Goal: Task Accomplishment & Management: Manage account settings

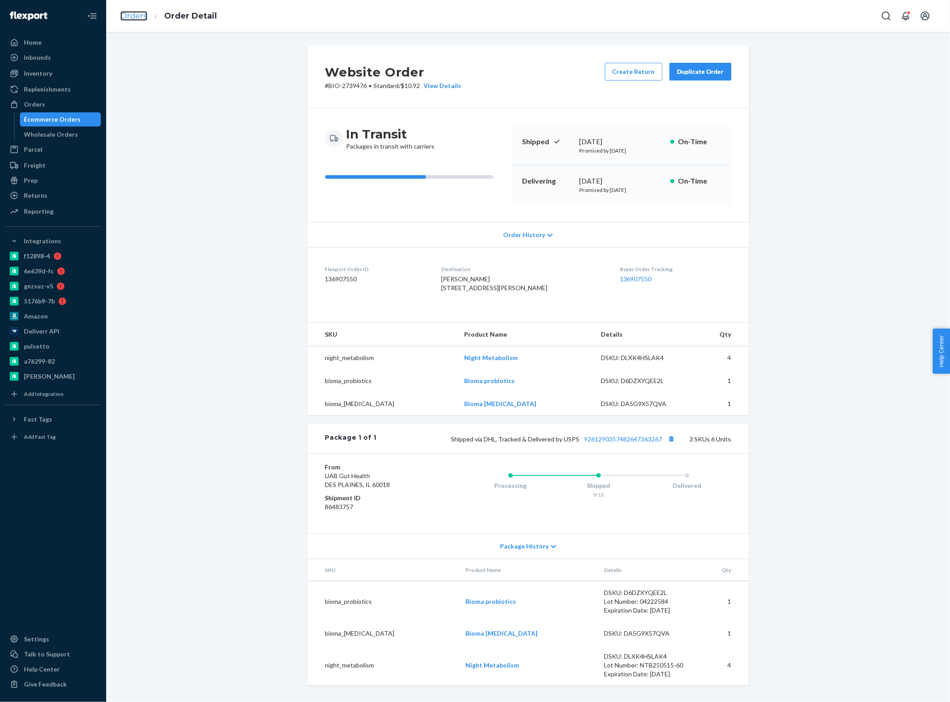
scroll to position [12, 0]
click at [127, 16] on link "Orders" at bounding box center [133, 16] width 27 height 10
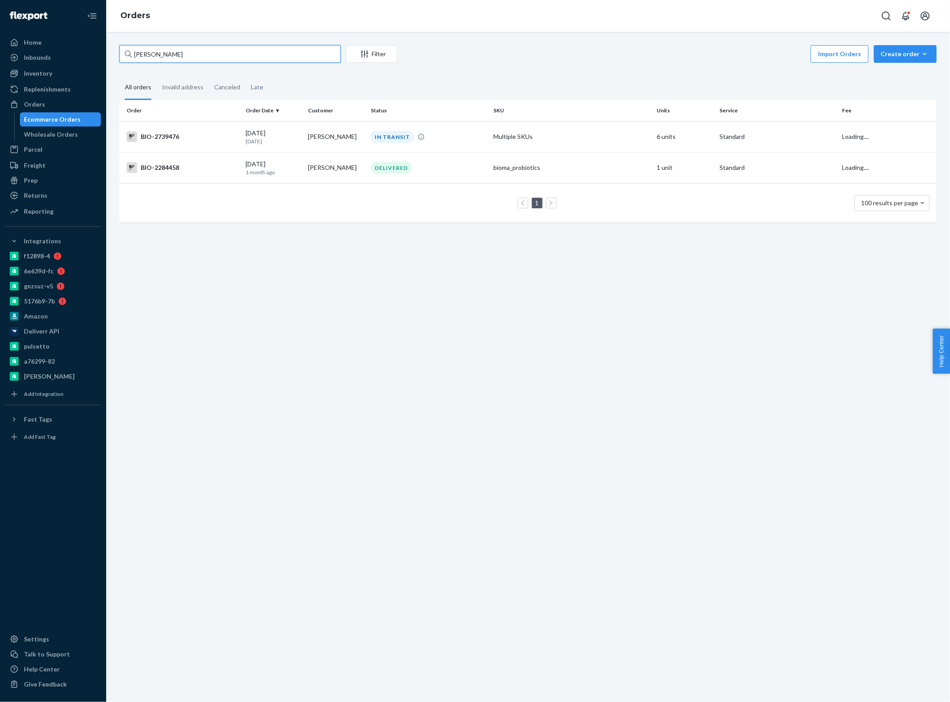
click at [186, 51] on input "[PERSON_NAME]" at bounding box center [229, 54] width 221 height 18
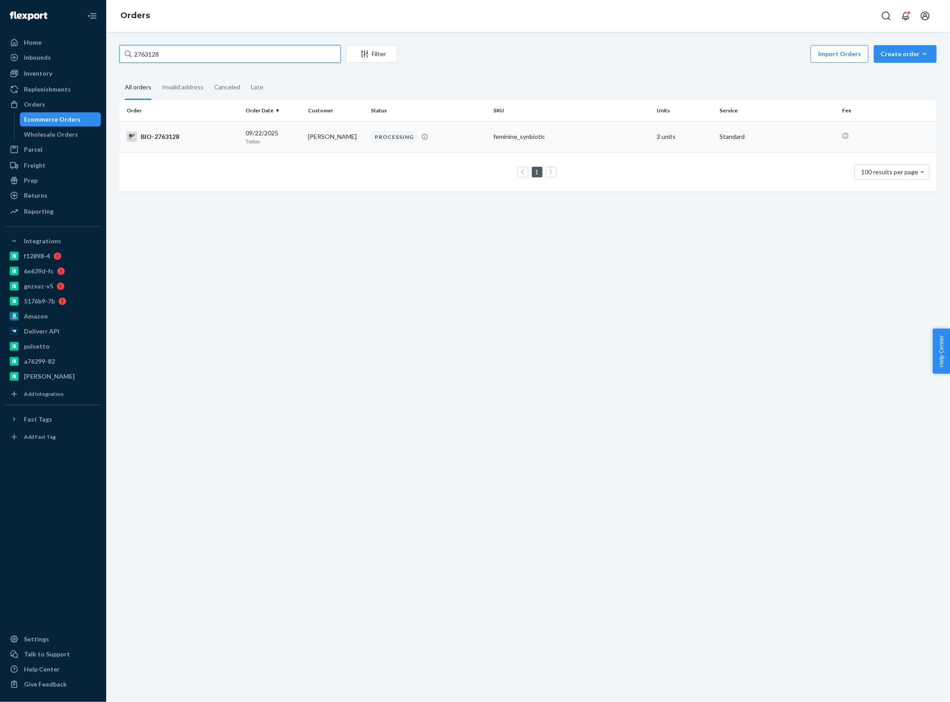
type input "2763128"
click at [298, 142] on p "Today" at bounding box center [274, 142] width 56 height 8
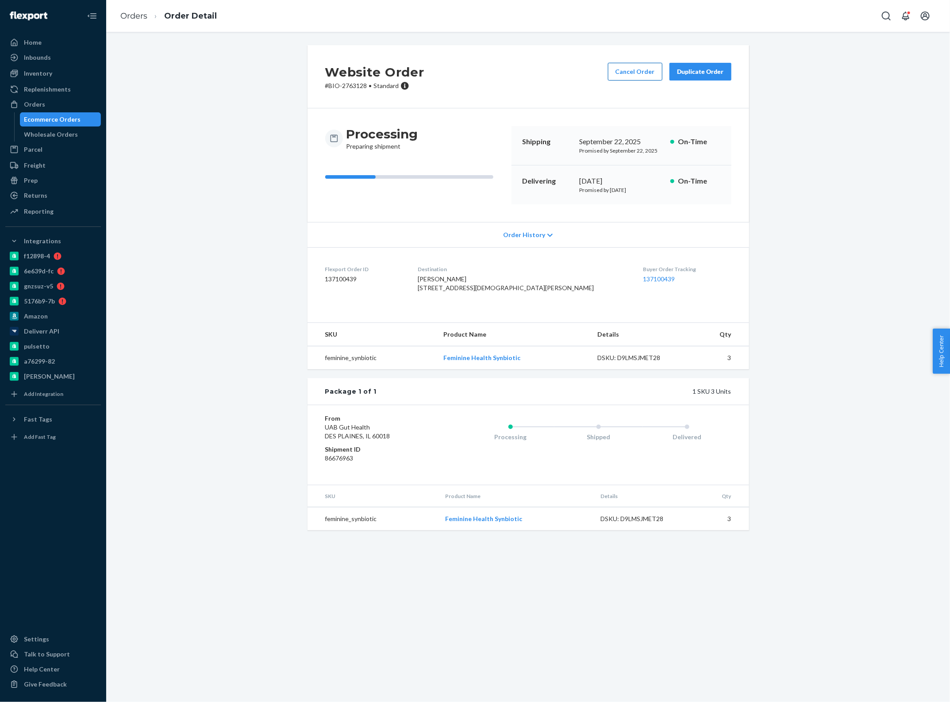
click at [627, 76] on button "Cancel Order" at bounding box center [635, 72] width 54 height 18
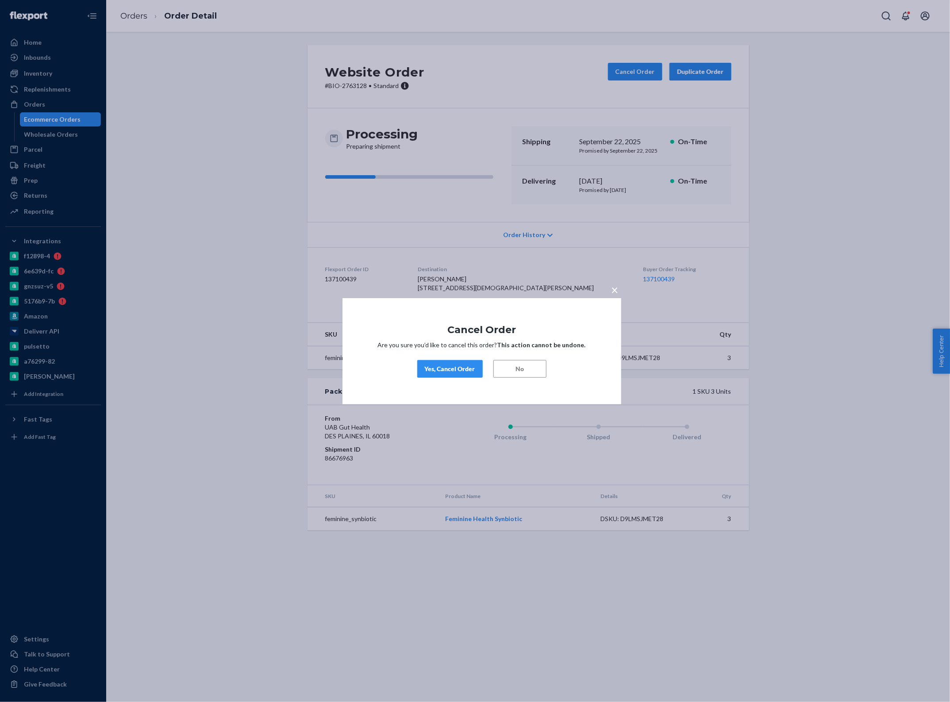
click at [474, 370] on div "Yes, Cancel Order" at bounding box center [450, 369] width 50 height 9
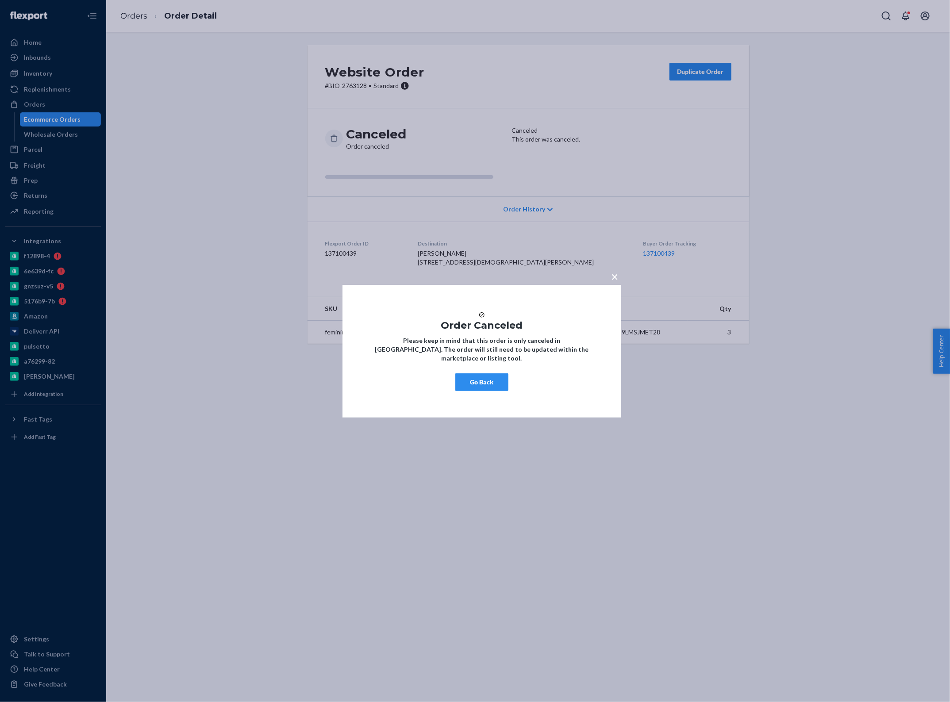
click at [486, 382] on button "Go Back" at bounding box center [481, 382] width 53 height 18
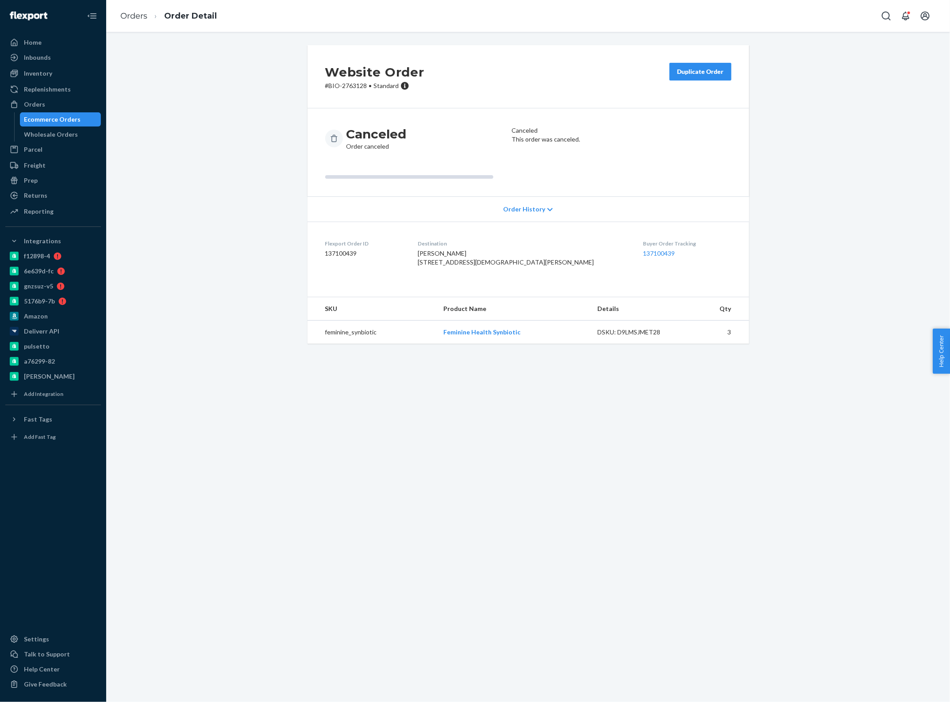
click at [341, 127] on div "Canceled Order canceled" at bounding box center [414, 138] width 179 height 25
click at [134, 14] on link "Orders" at bounding box center [133, 16] width 27 height 10
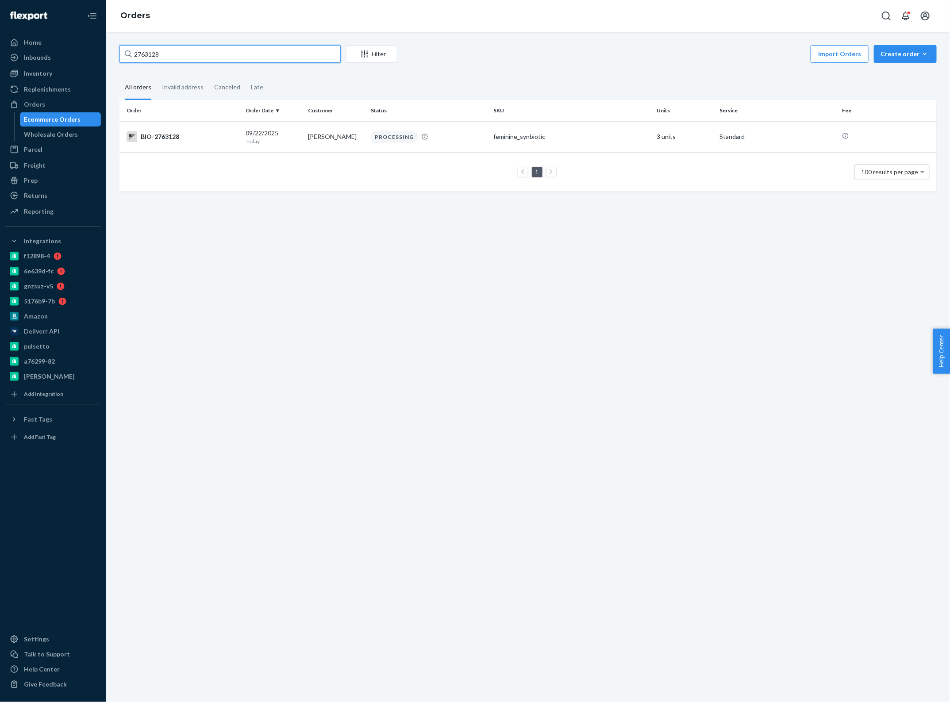
click at [174, 53] on input "2763128" at bounding box center [229, 54] width 221 height 18
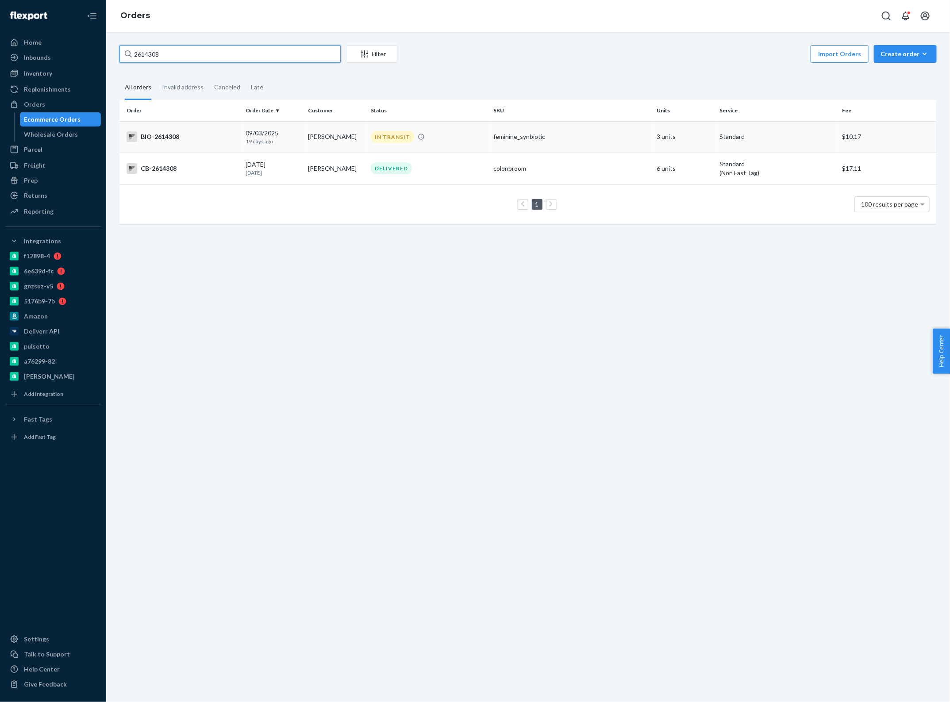
type input "2614308"
click at [308, 131] on td "[PERSON_NAME]" at bounding box center [336, 136] width 63 height 31
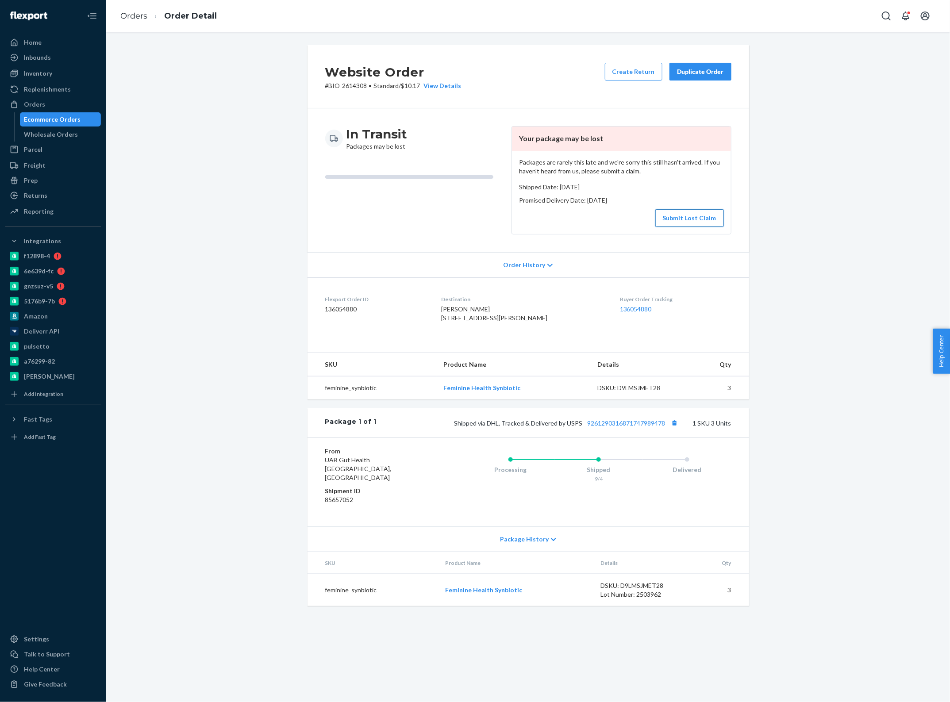
click at [671, 212] on button "Submit Lost Claim" at bounding box center [689, 218] width 69 height 18
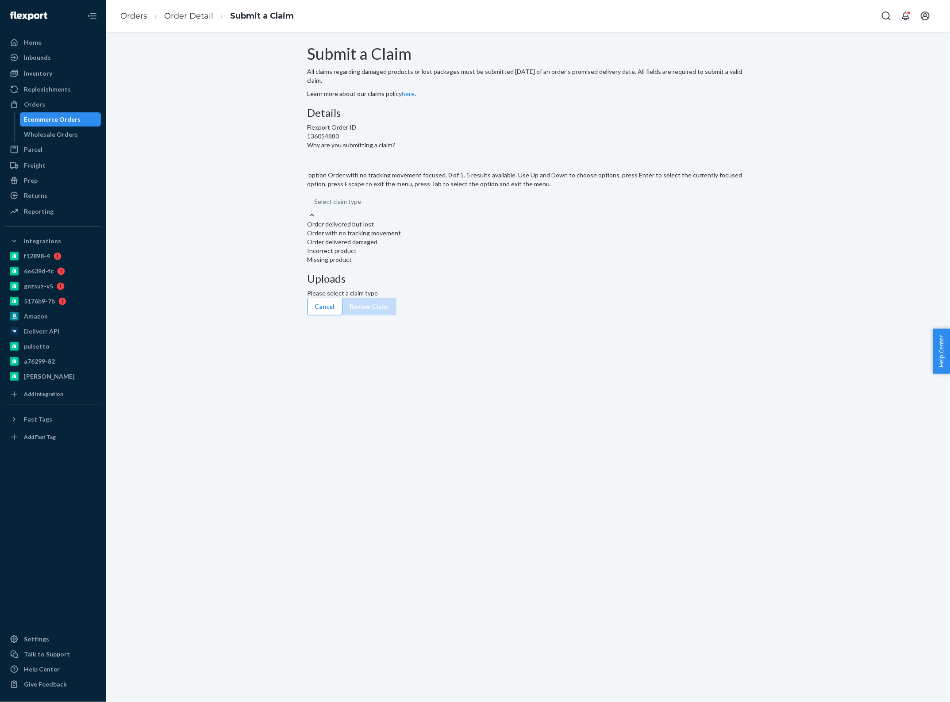
click at [455, 238] on div "Order with no tracking movement" at bounding box center [529, 233] width 442 height 9
click at [362, 206] on input "Why are you submitting a claim? option Order with no tracking movement focused,…" at bounding box center [362, 201] width 1 height 9
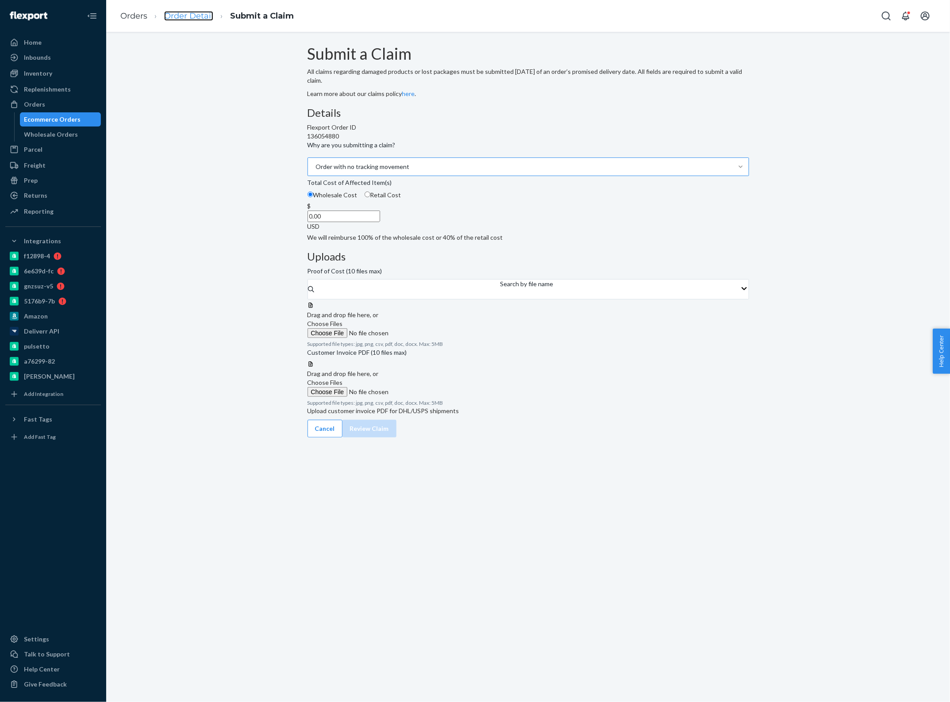
click at [196, 14] on link "Order Detail" at bounding box center [188, 16] width 49 height 10
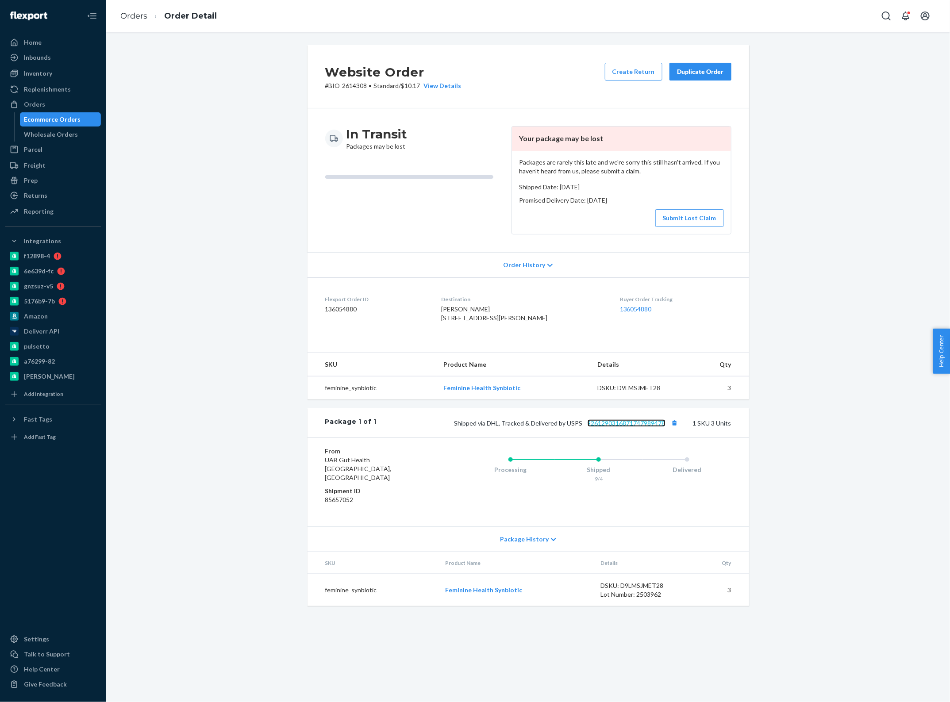
click at [622, 427] on link "9261290316871747989478" at bounding box center [627, 424] width 78 height 8
click at [674, 209] on button "Submit Lost Claim" at bounding box center [689, 218] width 69 height 18
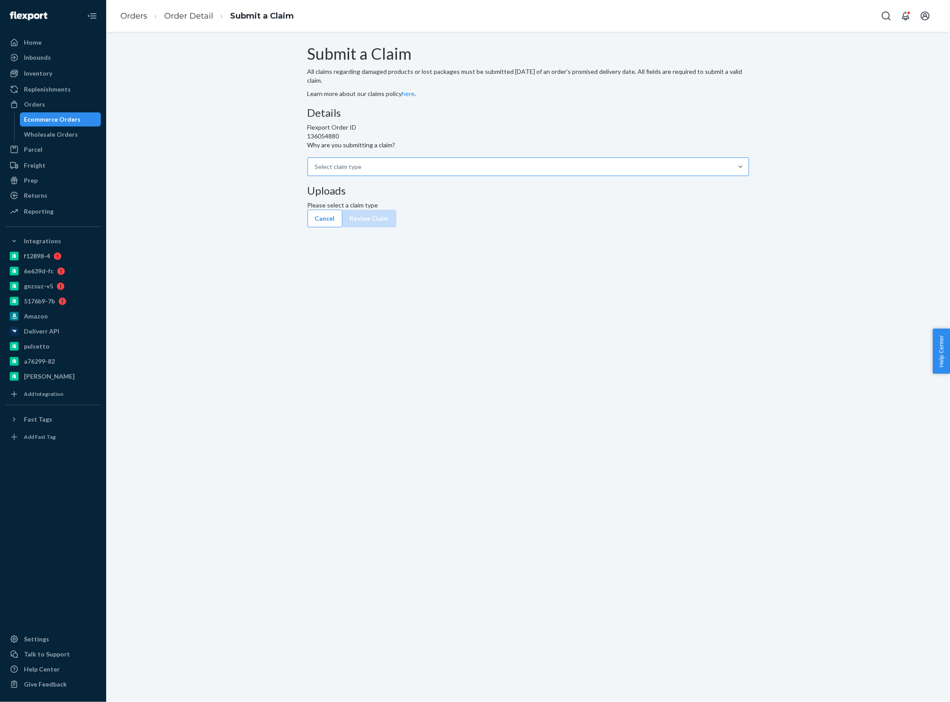
click at [443, 176] on div "Select claim type" at bounding box center [520, 167] width 425 height 18
click at [363, 171] on input "Why are you submitting a claim? Select claim type" at bounding box center [362, 166] width 1 height 9
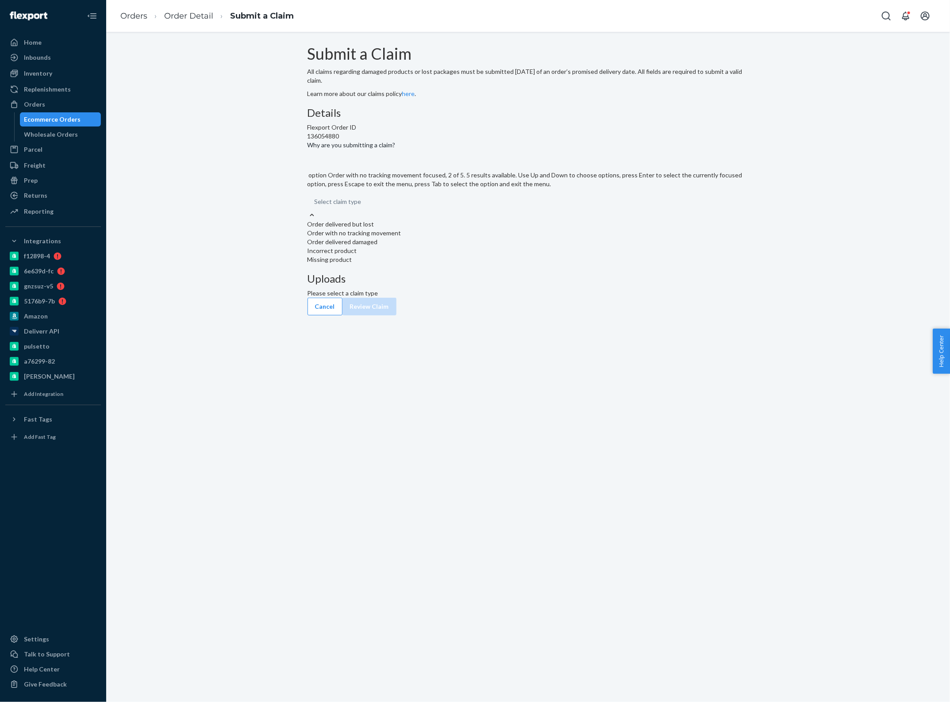
click at [449, 238] on div "Order with no tracking movement" at bounding box center [529, 233] width 442 height 9
click at [362, 206] on input "Why are you submitting a claim? option Order with no tracking movement focused,…" at bounding box center [362, 201] width 1 height 9
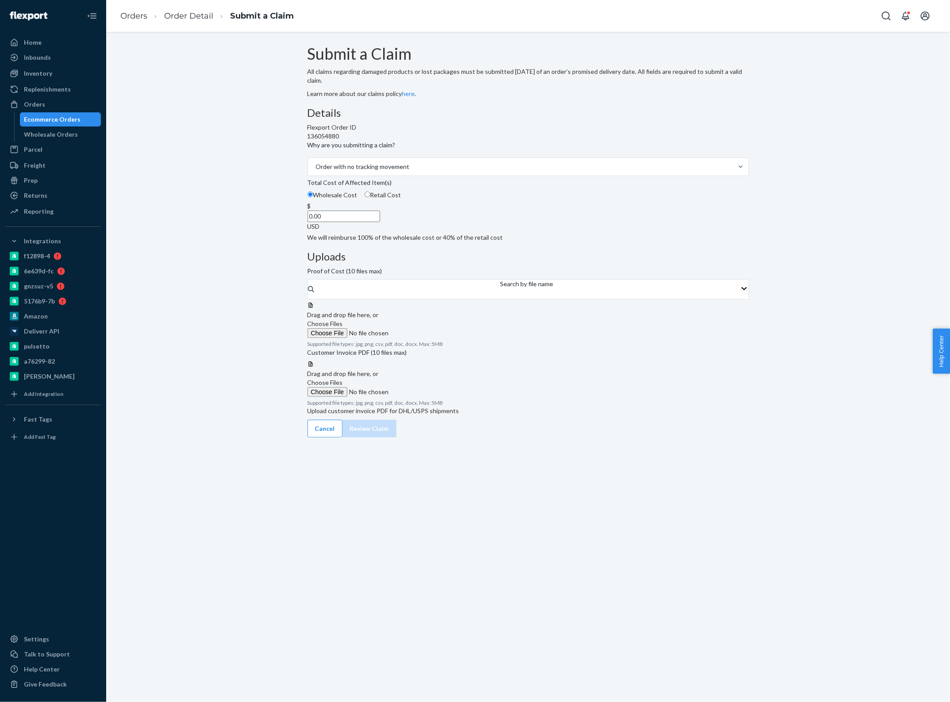
drag, startPoint x: 441, startPoint y: 273, endPoint x: 453, endPoint y: 273, distance: 11.5
click at [380, 222] on input "0.00" at bounding box center [344, 217] width 73 height 12
type input "69.36"
click at [343, 320] on span "Choose Files" at bounding box center [325, 324] width 35 height 8
click at [428, 328] on input "Choose Files" at bounding box center [368, 333] width 120 height 10
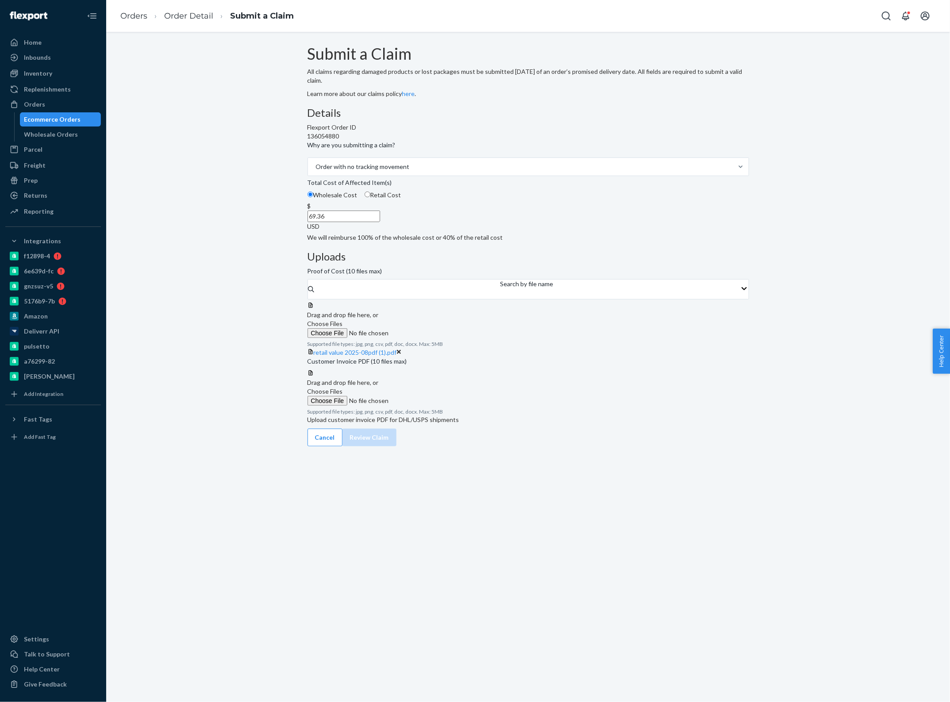
click at [343, 395] on span "Choose Files" at bounding box center [325, 392] width 35 height 8
click at [428, 400] on input "Choose Files" at bounding box center [368, 401] width 120 height 10
click at [397, 455] on button "Review Claim" at bounding box center [370, 447] width 54 height 18
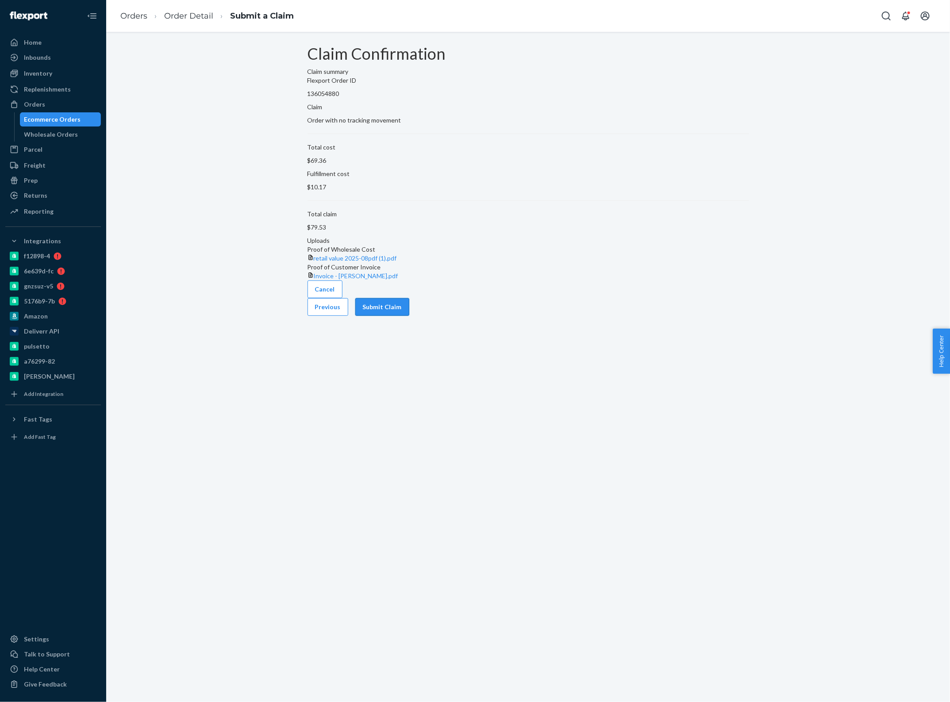
click at [409, 316] on button "Submit Claim" at bounding box center [382, 307] width 54 height 18
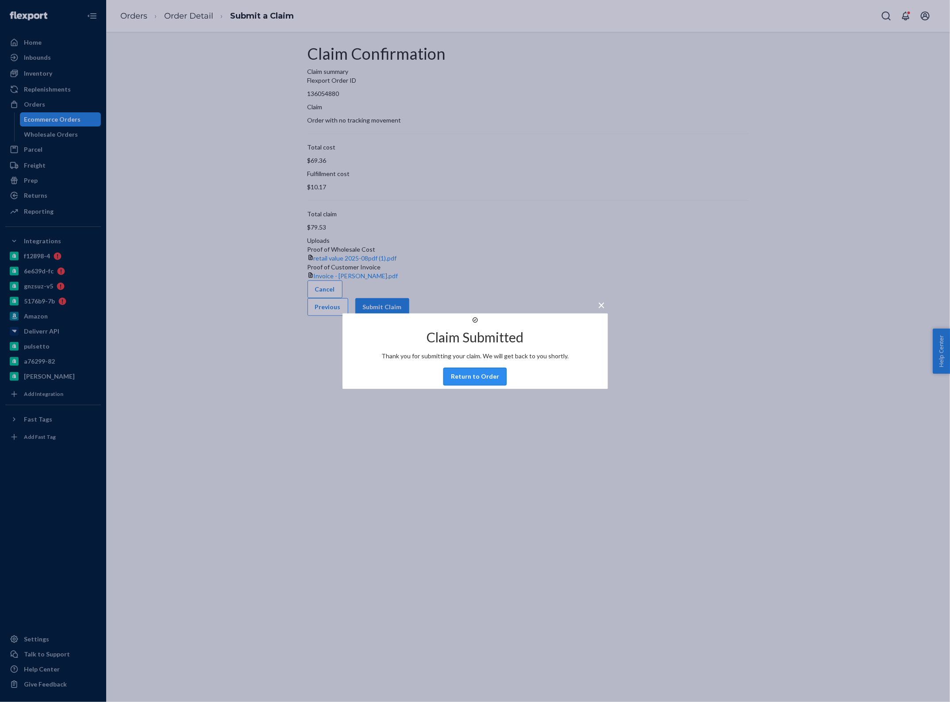
click at [472, 382] on button "Return to Order" at bounding box center [474, 377] width 63 height 18
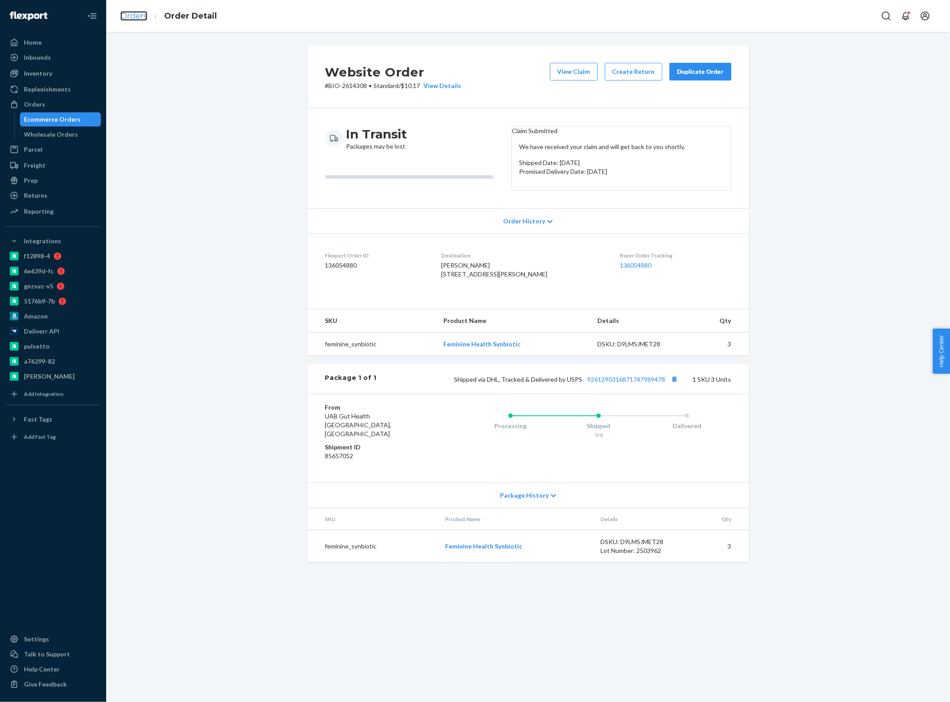
click at [142, 15] on link "Orders" at bounding box center [133, 16] width 27 height 10
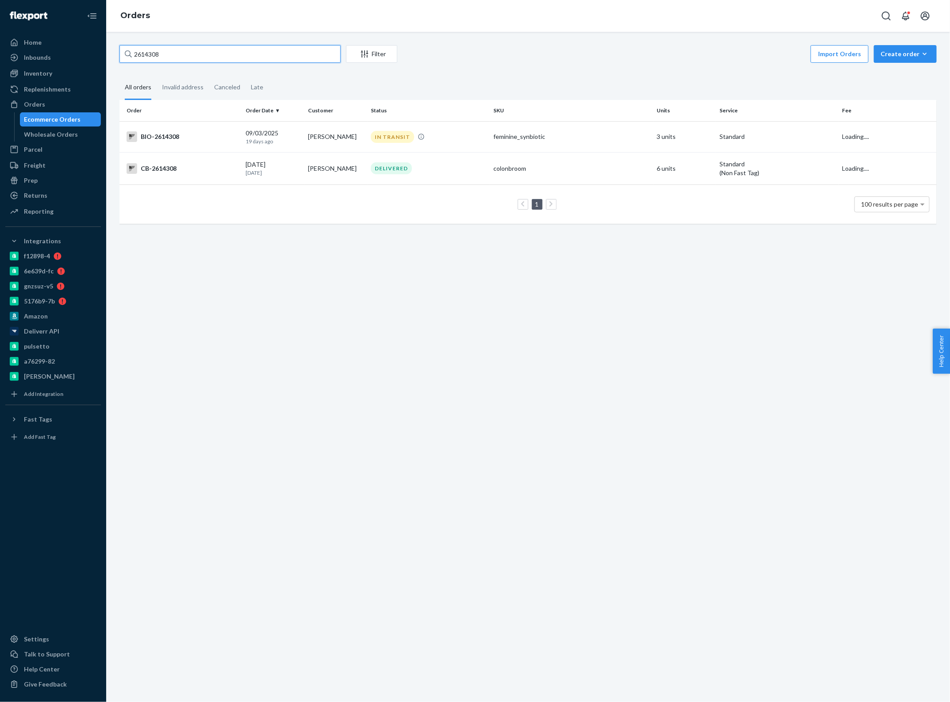
click at [193, 57] on input "2614308" at bounding box center [229, 54] width 221 height 18
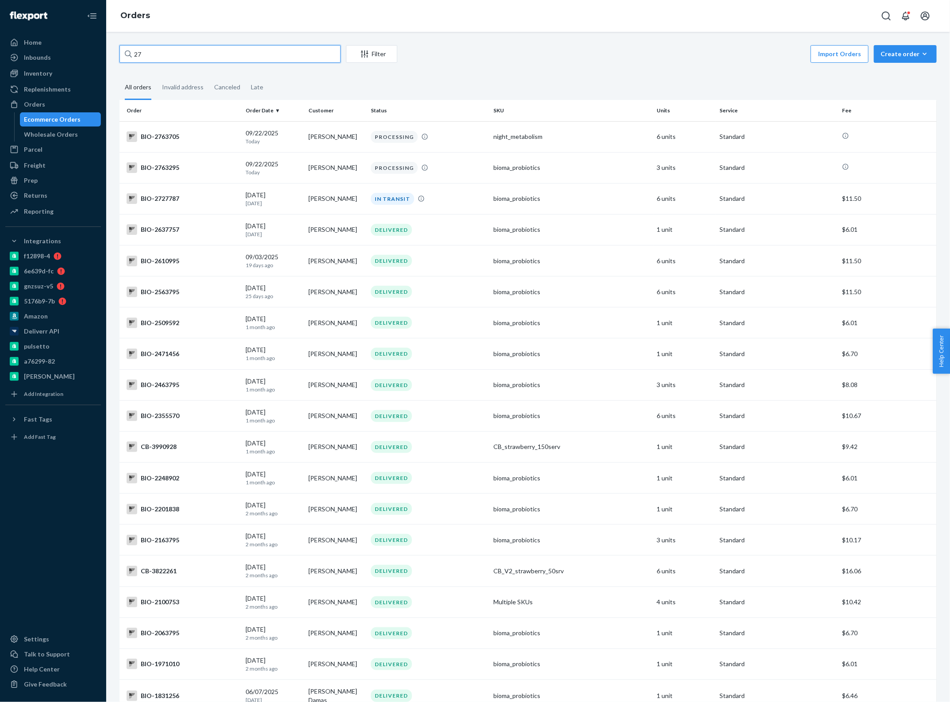
type input "2"
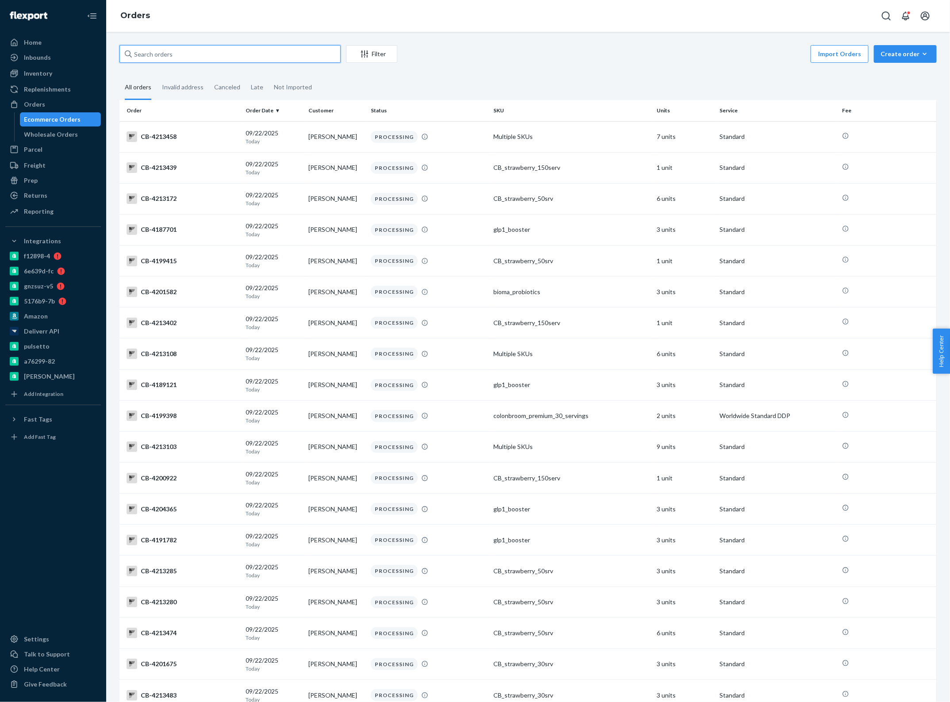
click at [180, 58] on input "text" at bounding box center [229, 54] width 221 height 18
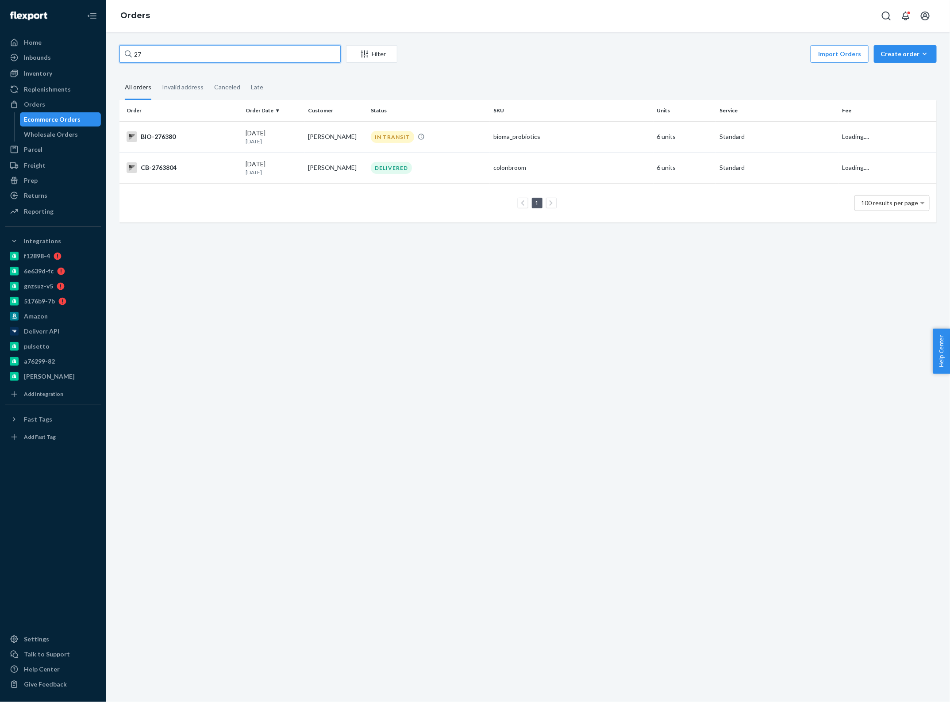
type input "2"
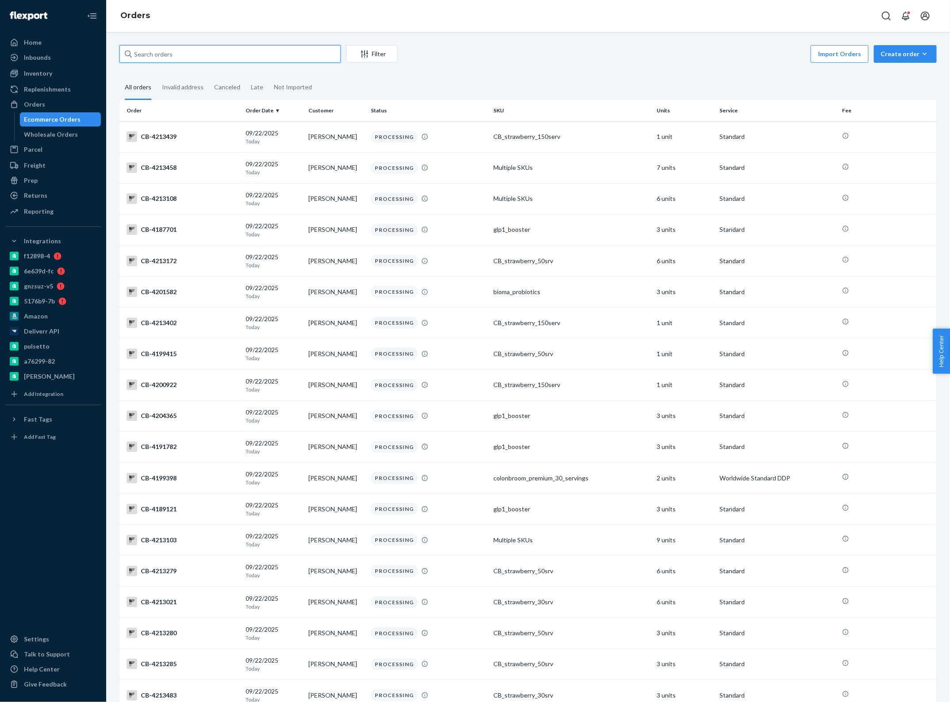
click at [255, 62] on input "text" at bounding box center [229, 54] width 221 height 18
paste input "2763795"
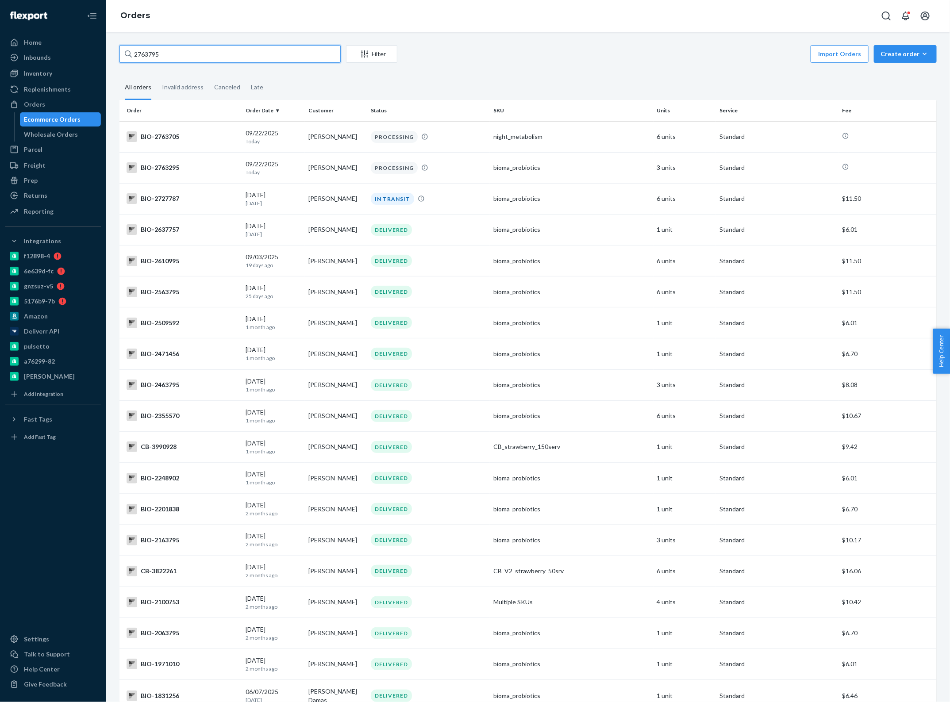
click at [178, 54] on input "2763795" at bounding box center [229, 54] width 221 height 18
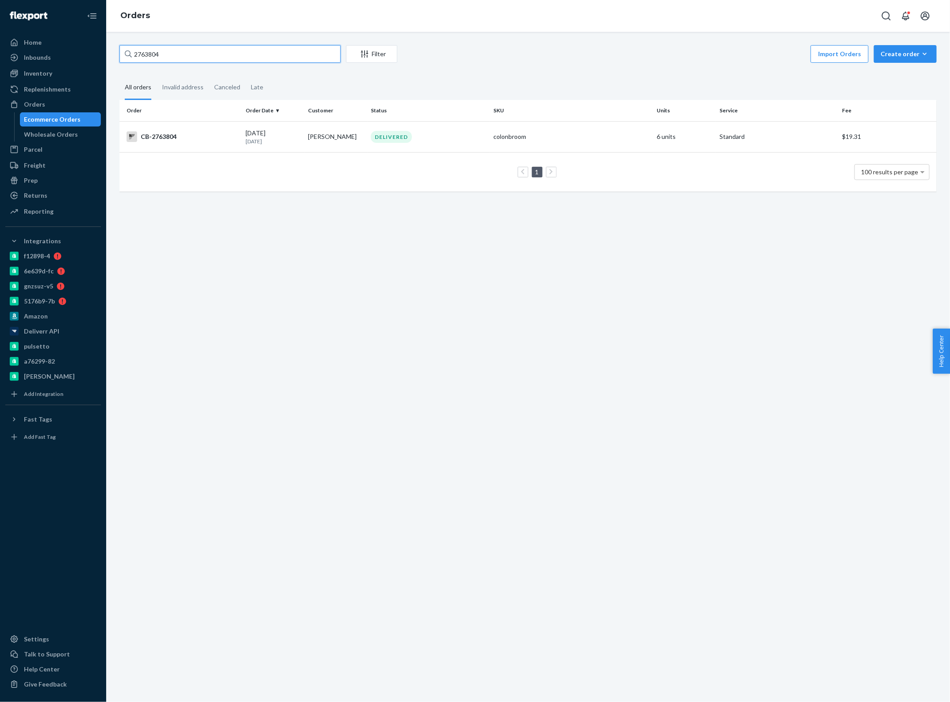
click at [155, 58] on input "2763804" at bounding box center [229, 54] width 221 height 18
click at [155, 57] on input "2763804" at bounding box center [229, 54] width 221 height 18
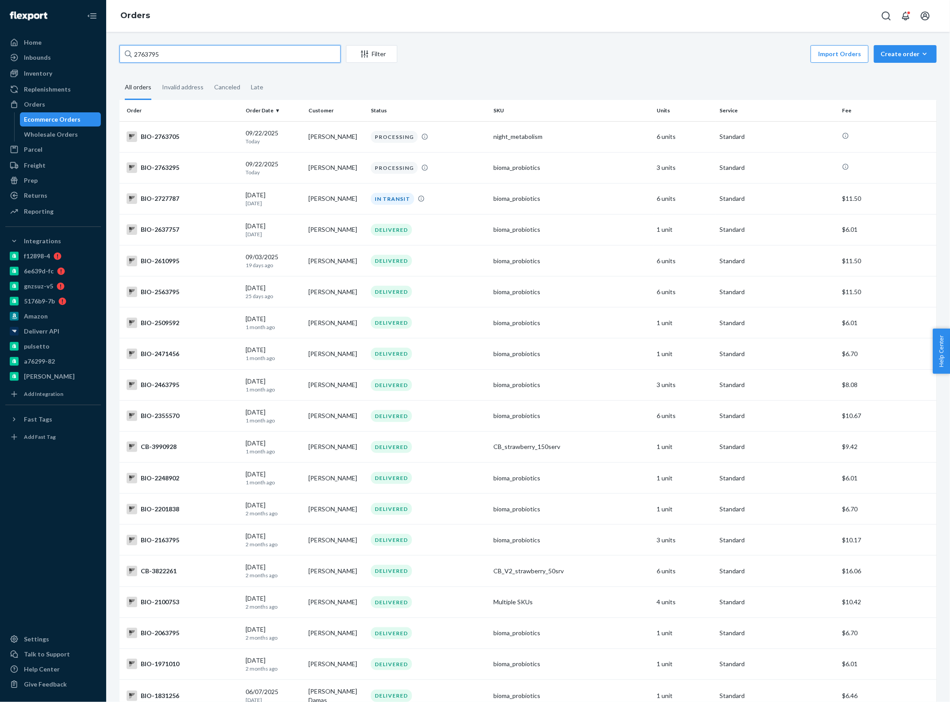
click at [176, 54] on input "2763795" at bounding box center [229, 54] width 221 height 18
click at [174, 54] on input "2763795" at bounding box center [229, 54] width 221 height 18
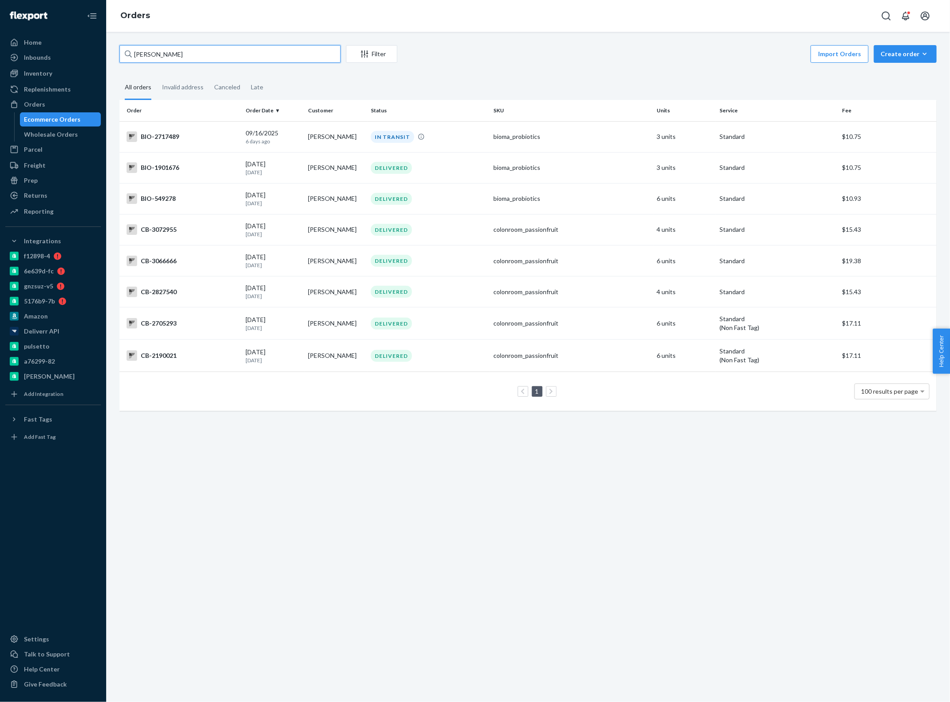
paste input "2763795"
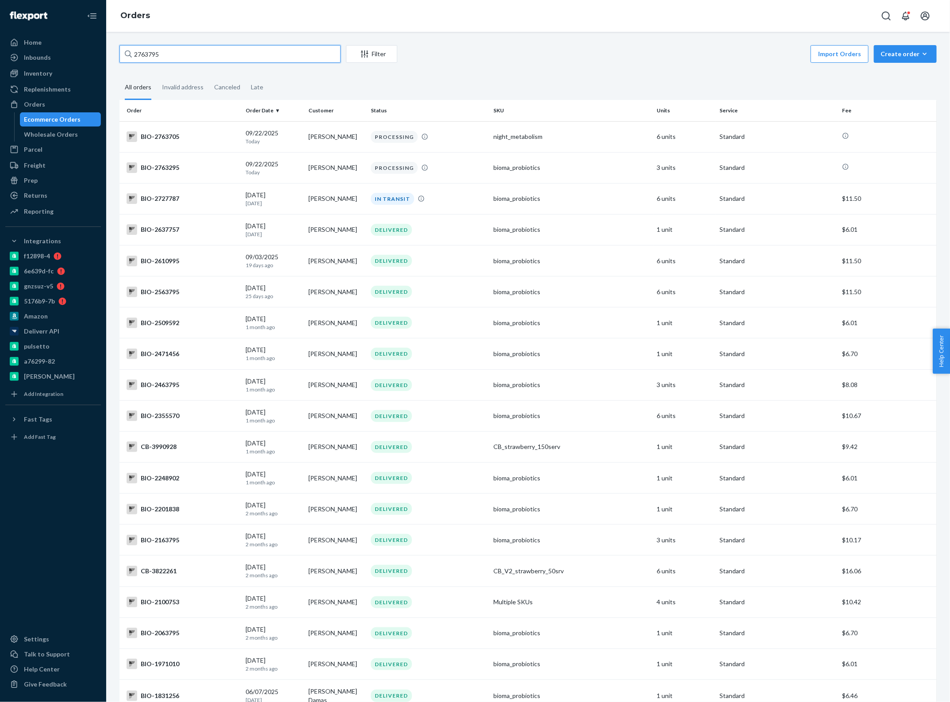
paste input "text"
click at [231, 53] on input "2763795" at bounding box center [229, 54] width 221 height 18
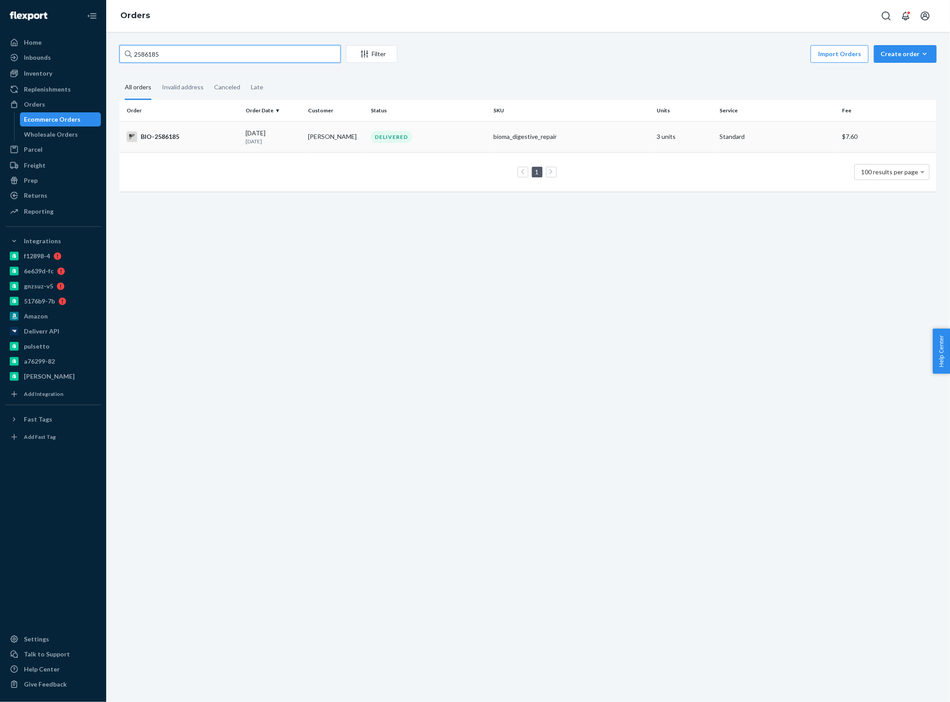
type input "2586185"
click at [306, 134] on td "[PERSON_NAME]" at bounding box center [336, 136] width 63 height 31
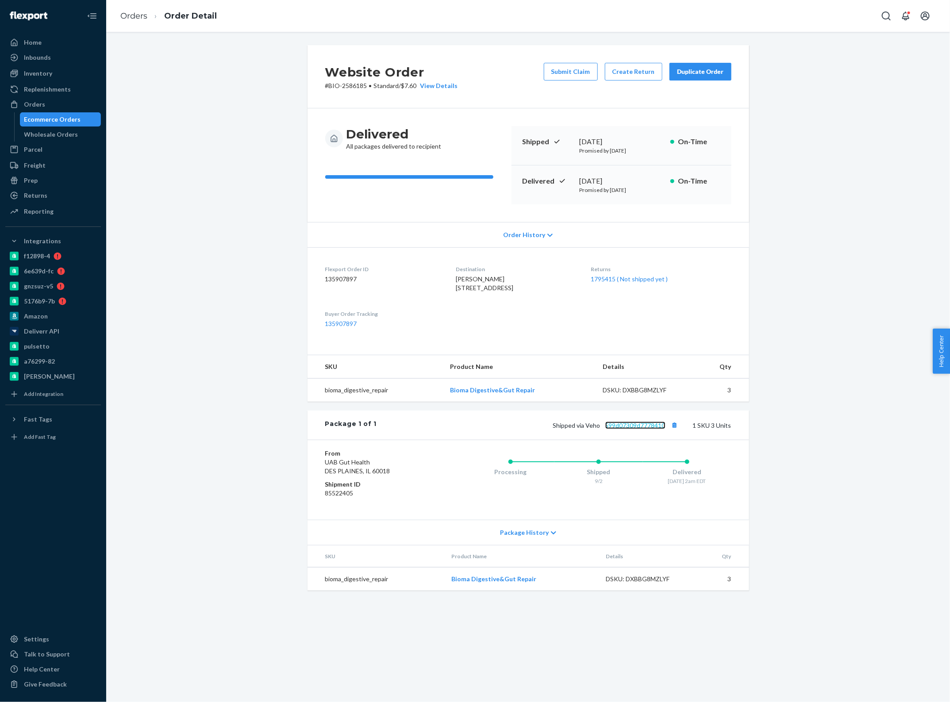
click at [620, 429] on link "599d07309d7778410" at bounding box center [635, 426] width 60 height 8
click at [135, 16] on link "Orders" at bounding box center [133, 16] width 27 height 10
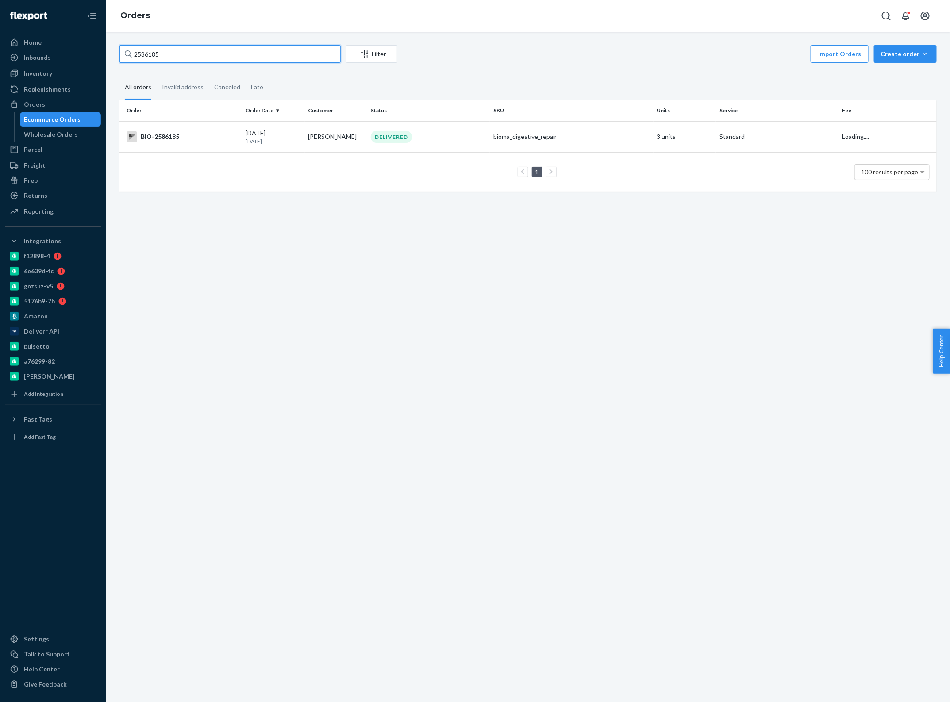
click at [156, 54] on input "2586185" at bounding box center [229, 54] width 221 height 18
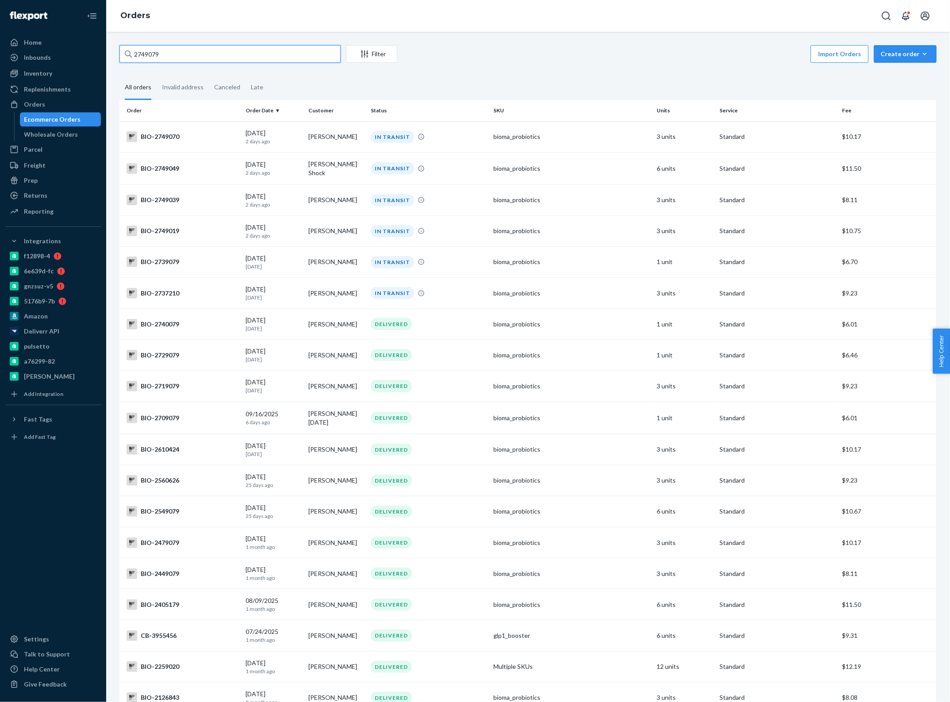
type input "2749079"
